Goal: Navigation & Orientation: Find specific page/section

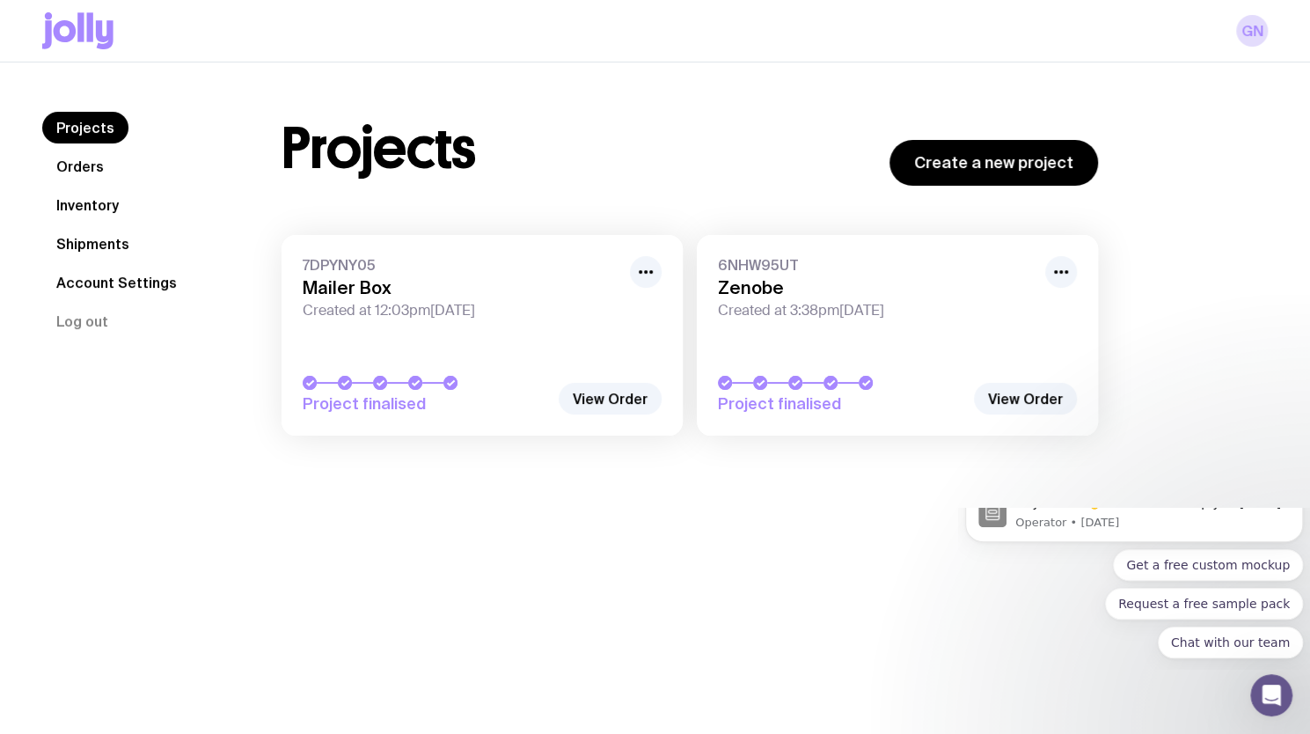
click at [91, 202] on link "Inventory" at bounding box center [87, 205] width 91 height 32
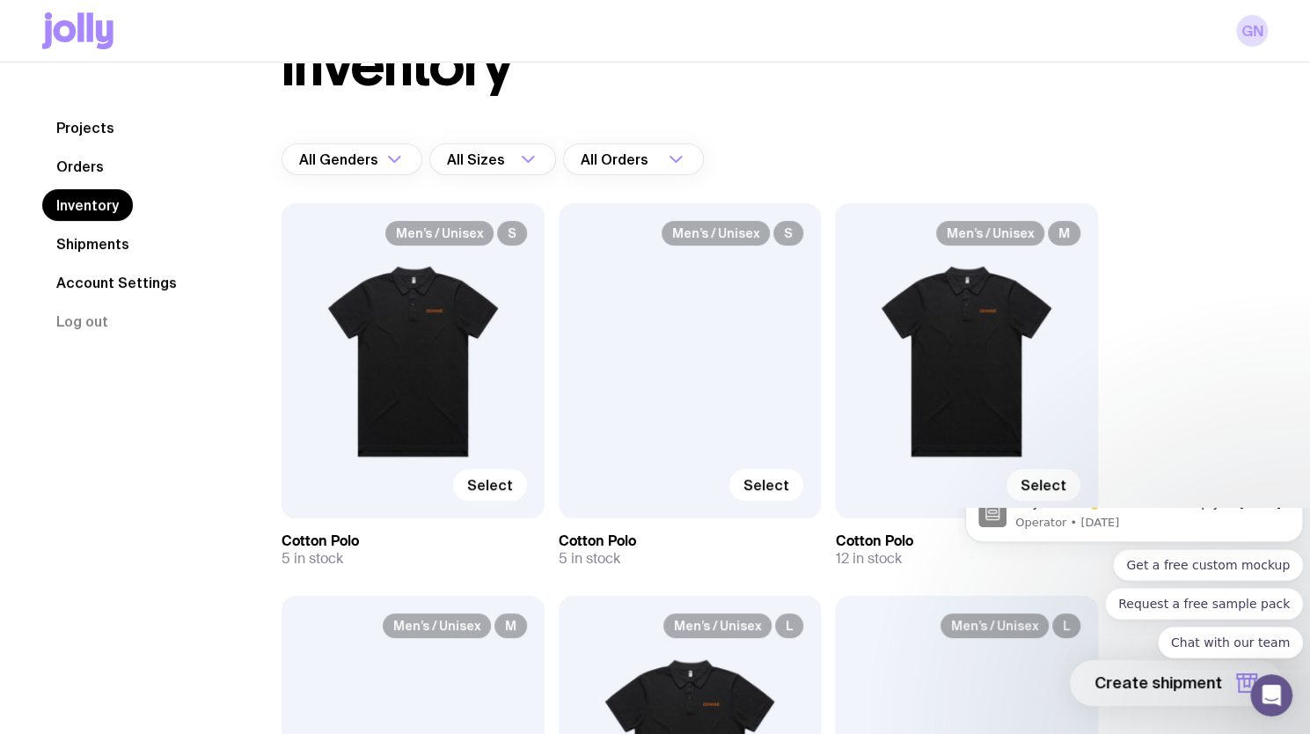
scroll to position [176, 0]
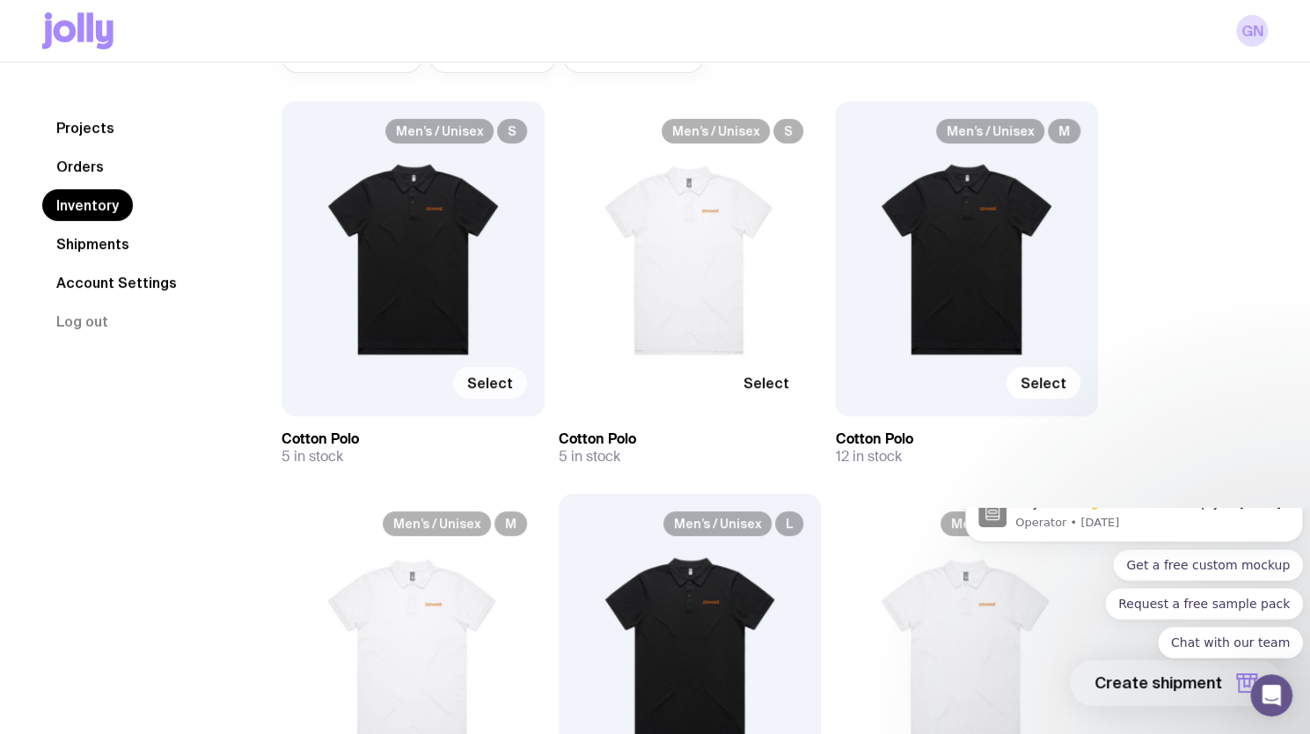
click at [491, 378] on span "Select" at bounding box center [490, 383] width 46 height 18
click at [0, 0] on input "Select" at bounding box center [0, 0] width 0 height 0
click at [491, 378] on span "Selected" at bounding box center [481, 383] width 63 height 18
click at [0, 0] on input "Selected" at bounding box center [0, 0] width 0 height 0
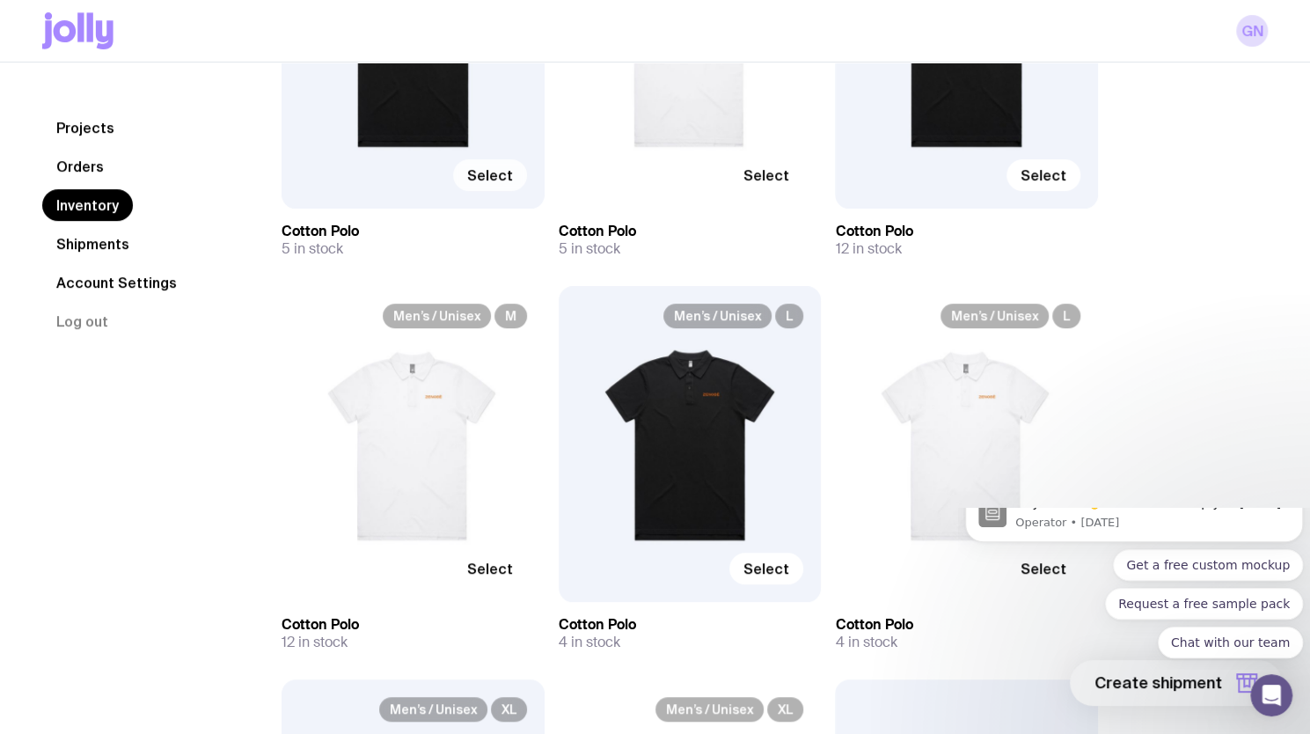
scroll to position [0, 0]
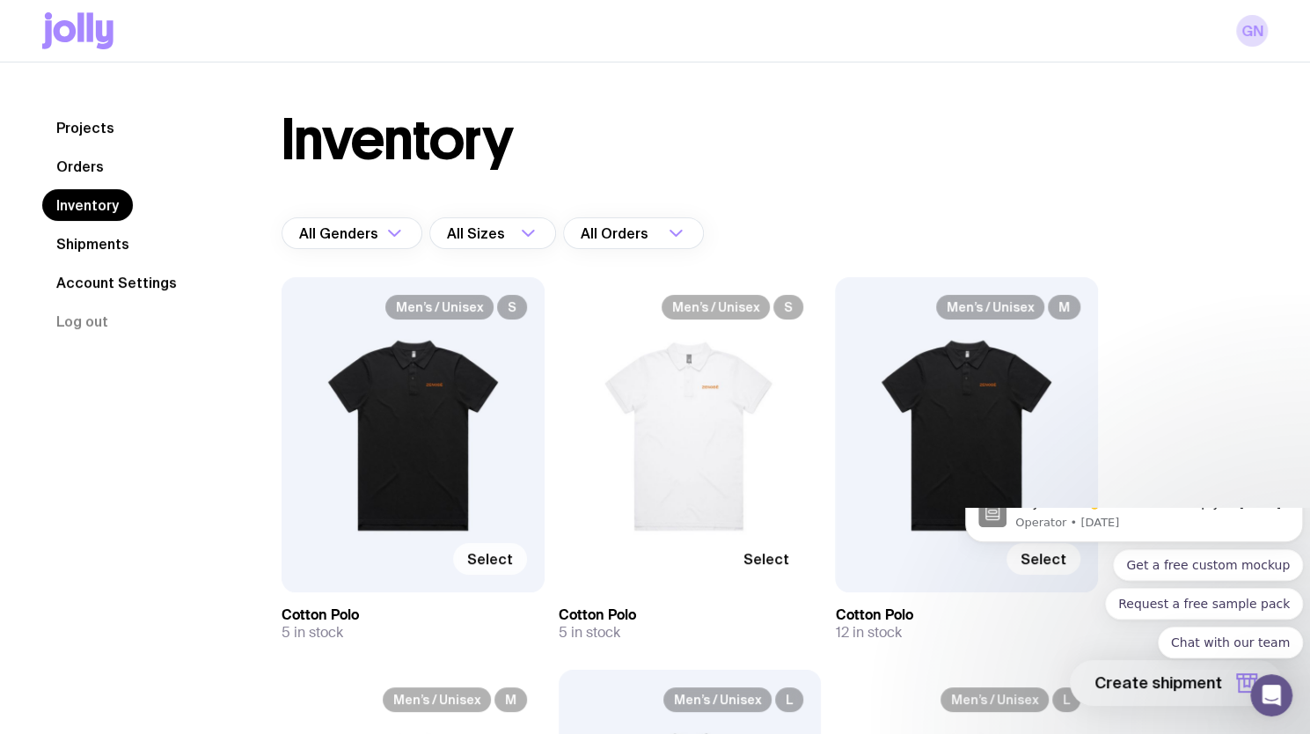
click at [95, 170] on link "Orders" at bounding box center [80, 166] width 76 height 32
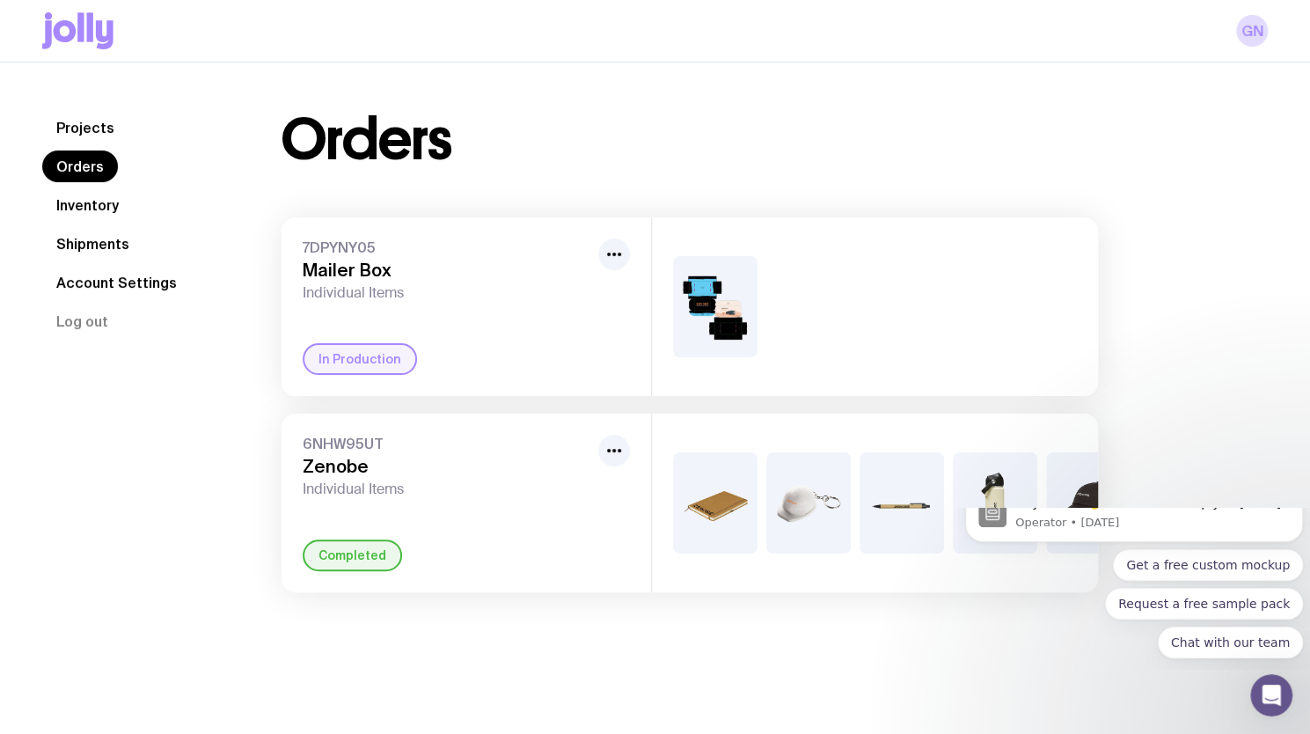
click at [98, 239] on link "Shipments" at bounding box center [92, 244] width 101 height 32
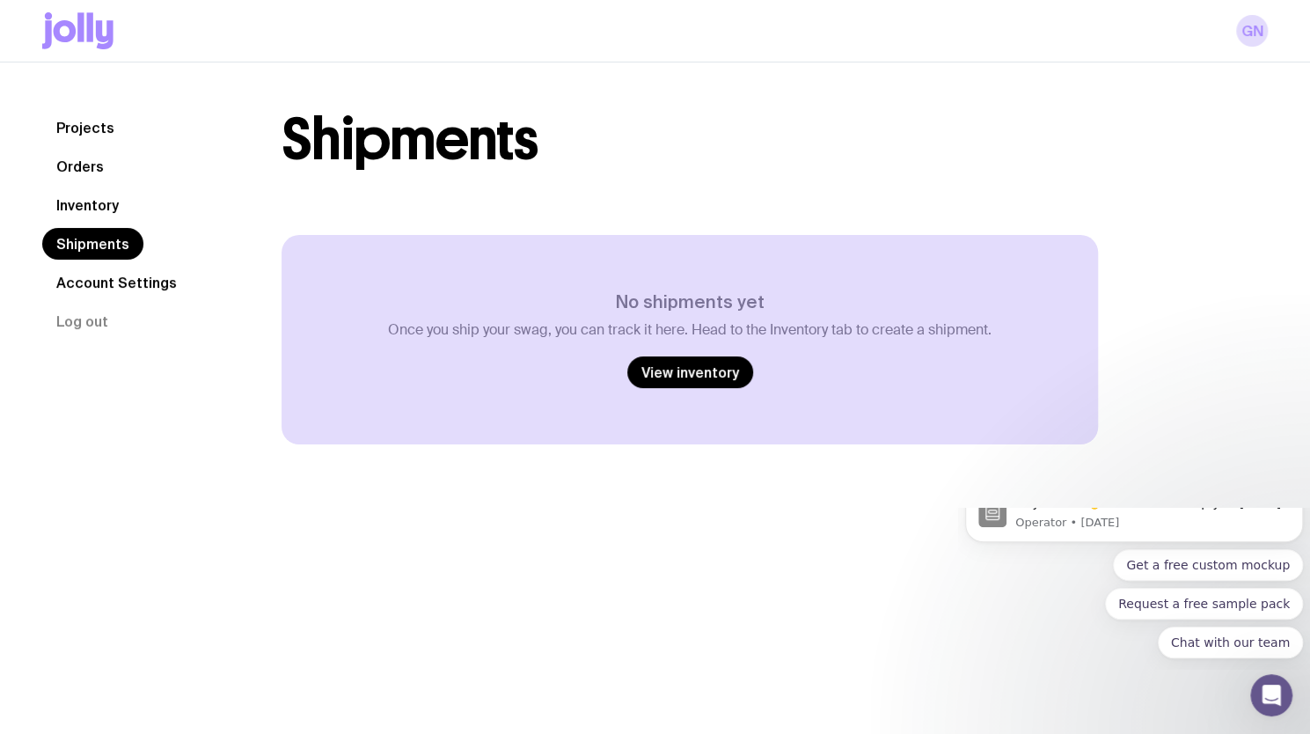
click at [101, 204] on link "Inventory" at bounding box center [87, 205] width 91 height 32
